Goal: Task Accomplishment & Management: Manage account settings

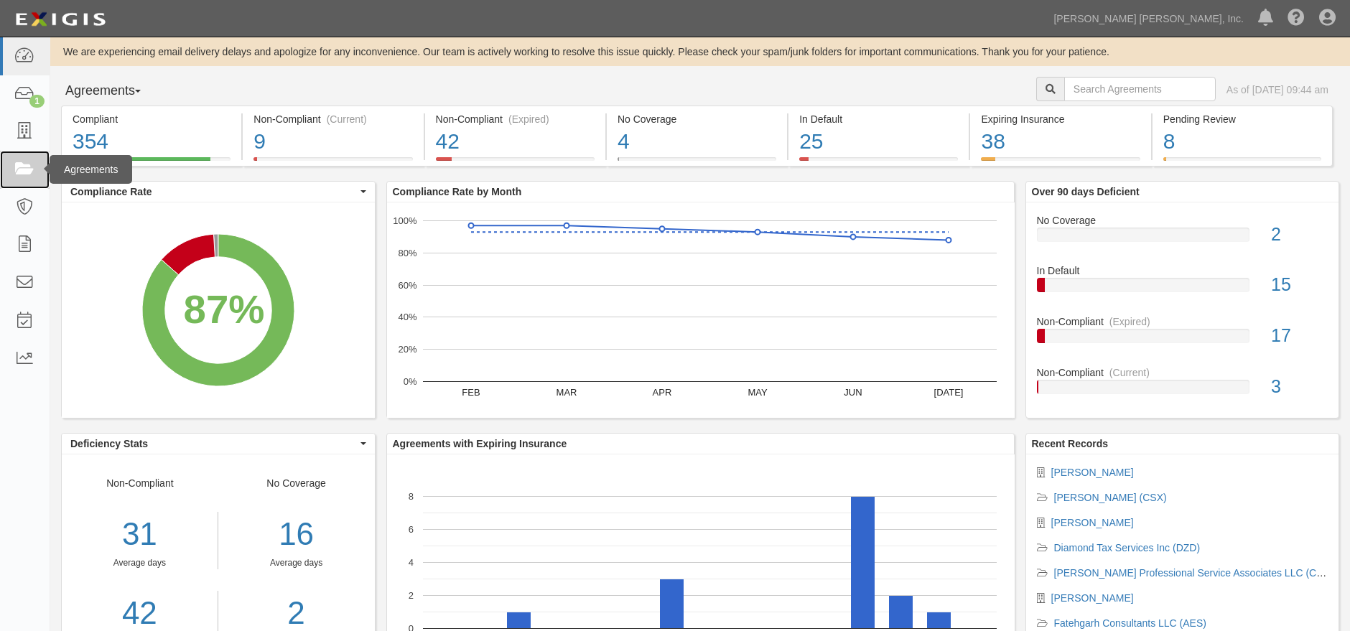
click at [32, 169] on icon at bounding box center [24, 170] width 20 height 17
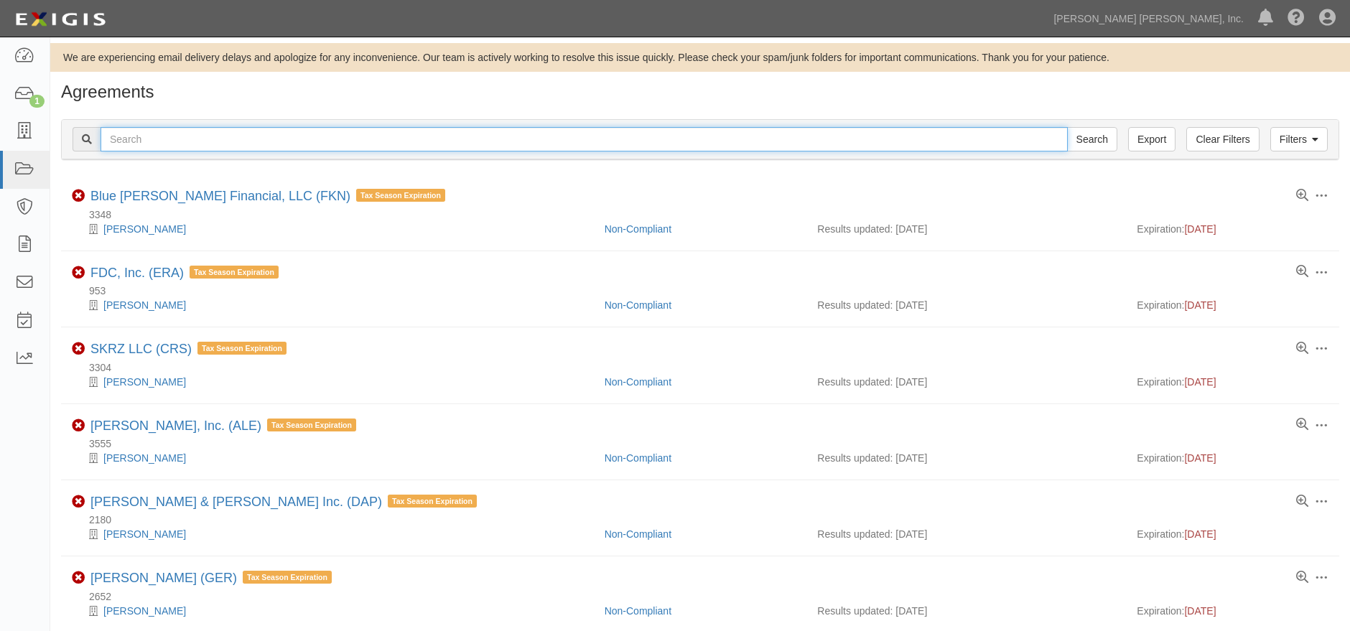
click at [340, 145] on input "text" at bounding box center [584, 139] width 967 height 24
type input "cmn"
click at [1067, 127] on input "Search" at bounding box center [1092, 139] width 50 height 24
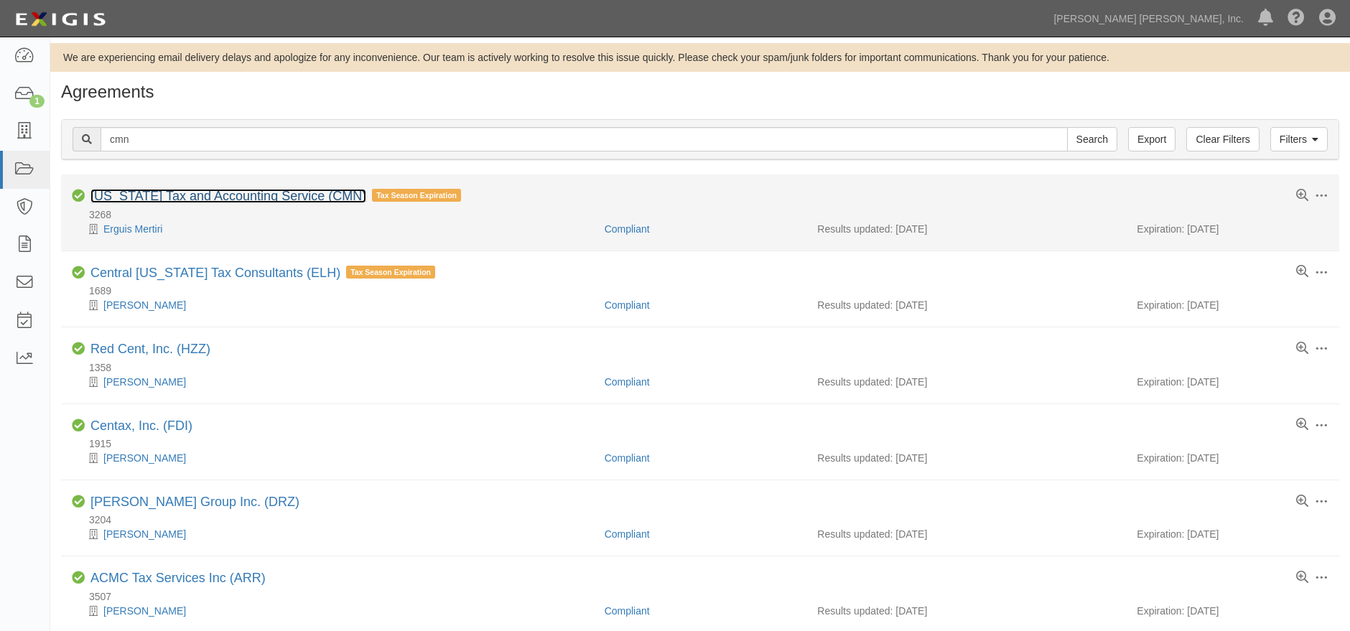
click at [218, 195] on link "[US_STATE] Tax and Accounting Service (CMN)" at bounding box center [228, 196] width 276 height 14
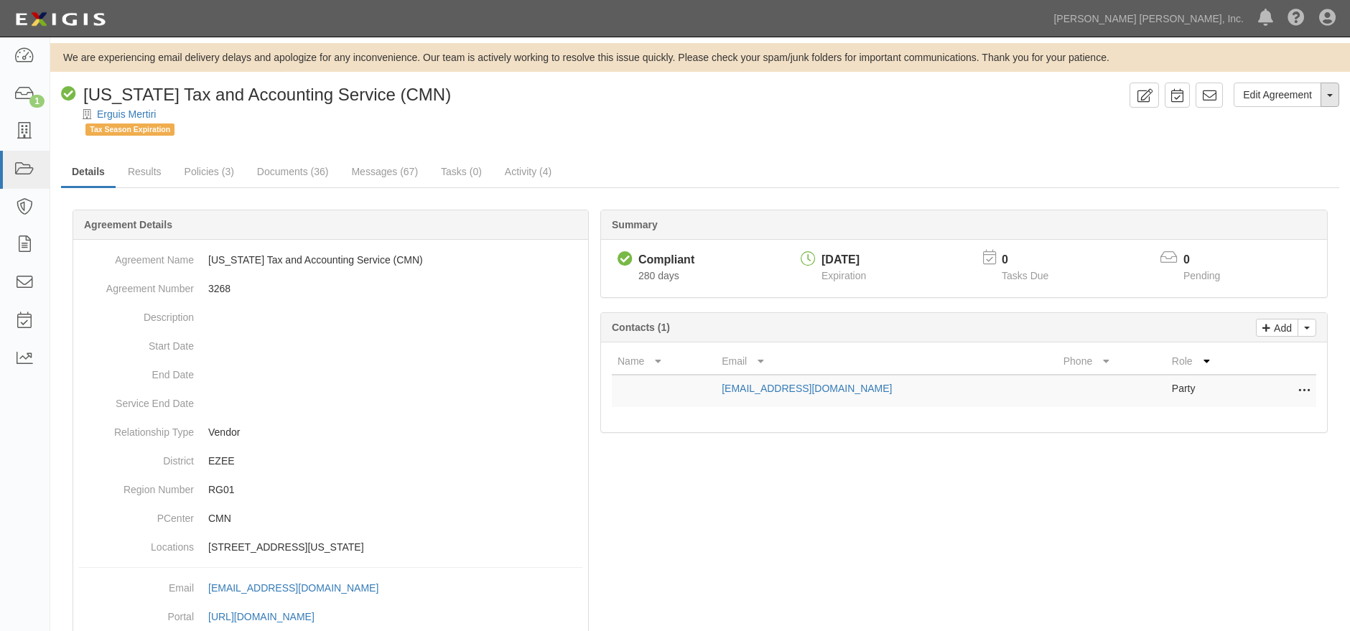
click at [1333, 95] on button "Toggle Agreement Dropdown" at bounding box center [1329, 95] width 19 height 24
click at [1296, 137] on link "Archive Agreement" at bounding box center [1281, 140] width 113 height 19
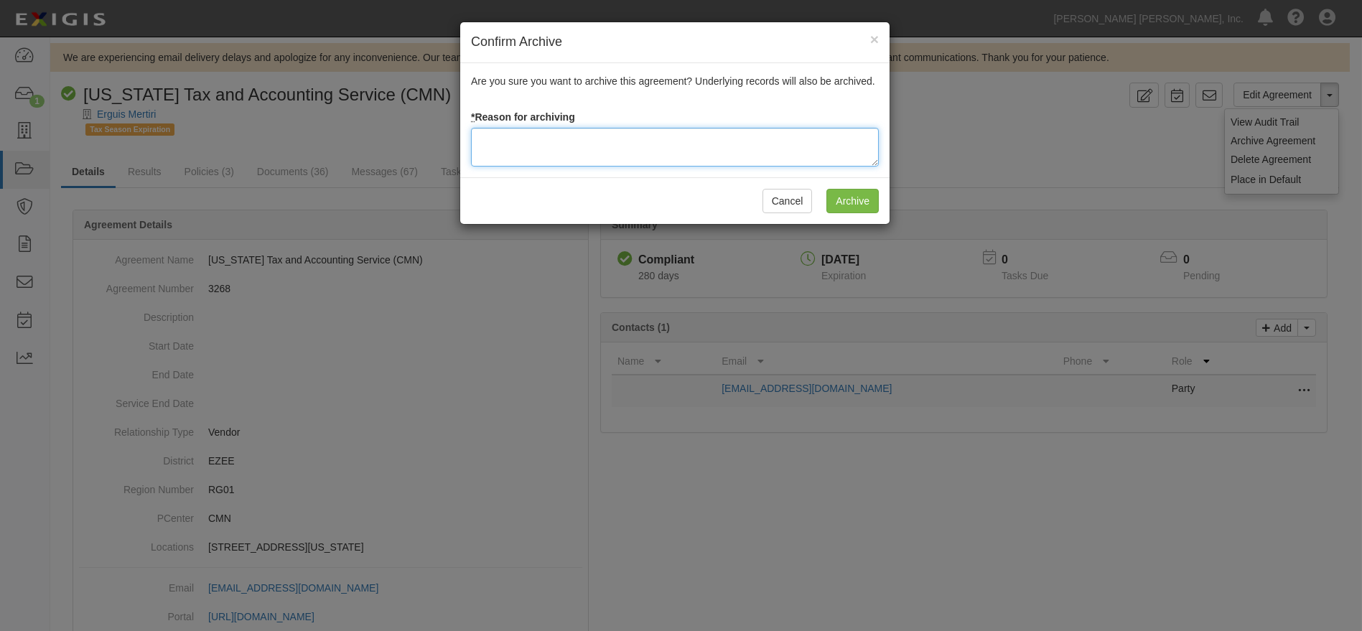
click at [603, 145] on textarea at bounding box center [675, 147] width 408 height 39
type textarea "Franchisee is exiting the system"
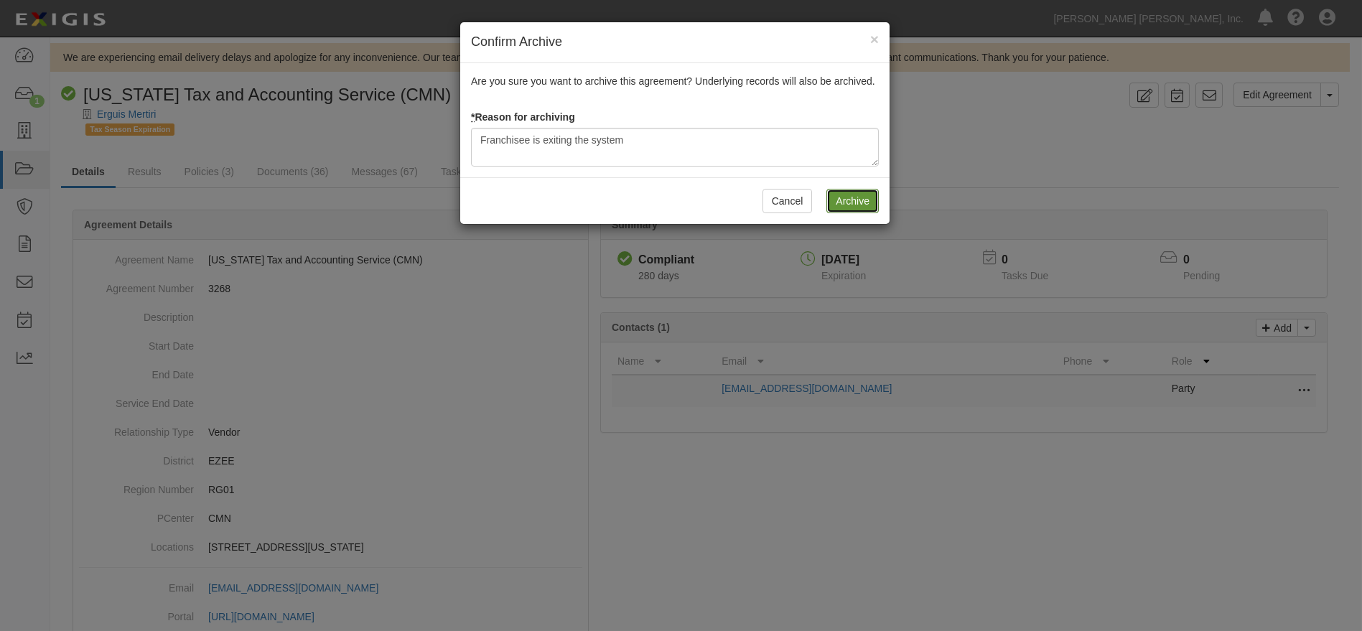
click at [847, 197] on input "Archive" at bounding box center [852, 201] width 52 height 24
